Goal: Navigation & Orientation: Find specific page/section

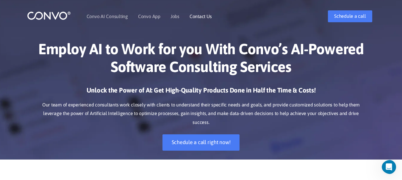
click at [201, 15] on link "Contact Us" at bounding box center [200, 16] width 22 height 5
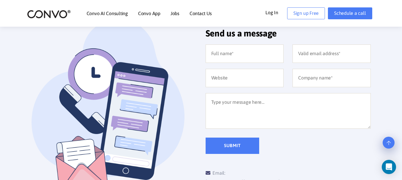
scroll to position [321, 0]
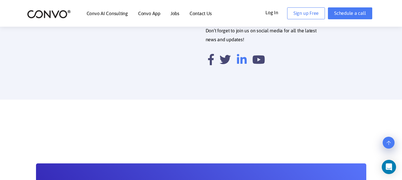
click at [239, 54] on icon at bounding box center [242, 59] width 10 height 11
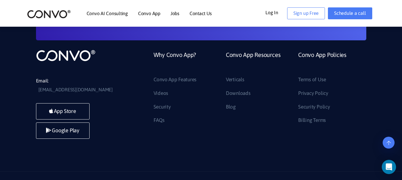
scroll to position [532, 0]
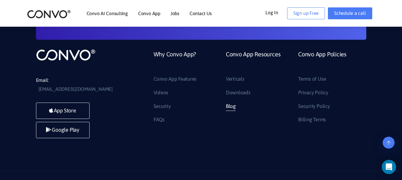
click at [233, 102] on link "Blog" at bounding box center [231, 107] width 10 height 10
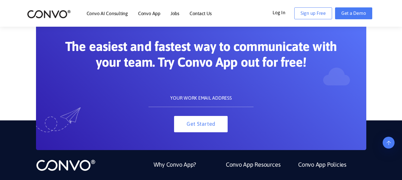
scroll to position [1243, 0]
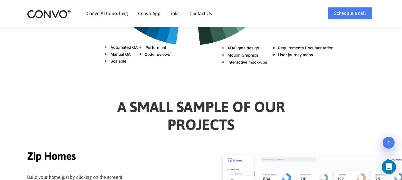
scroll to position [267, 0]
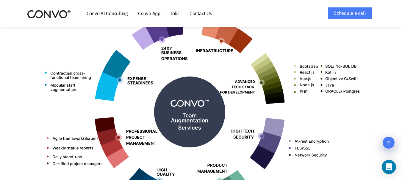
click at [65, 81] on img at bounding box center [201, 110] width 330 height 262
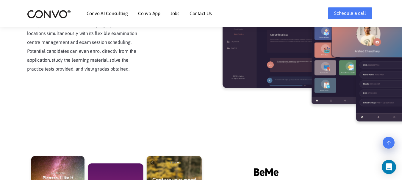
scroll to position [1337, 0]
